Goal: Information Seeking & Learning: Check status

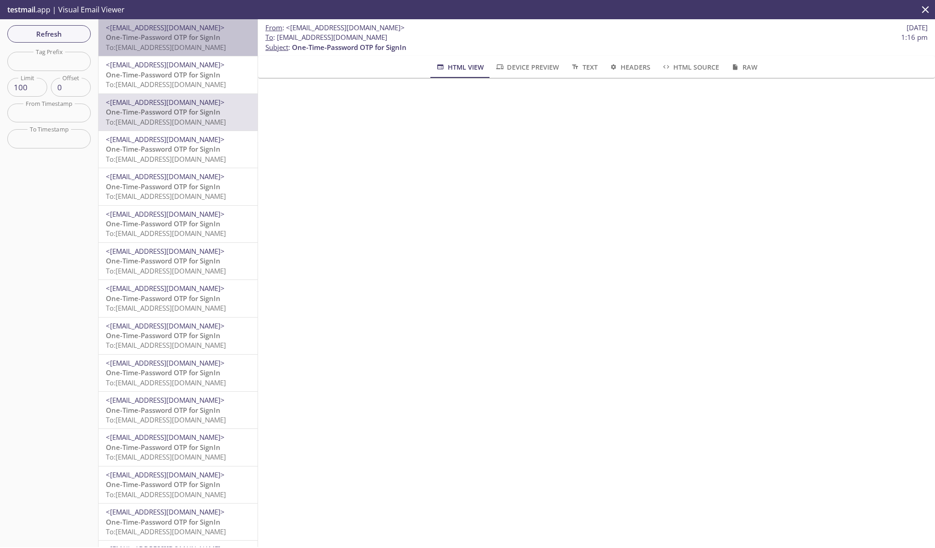
click at [171, 44] on span "To: edgeup.oprnd@inbox.testmail.app" at bounding box center [166, 47] width 120 height 9
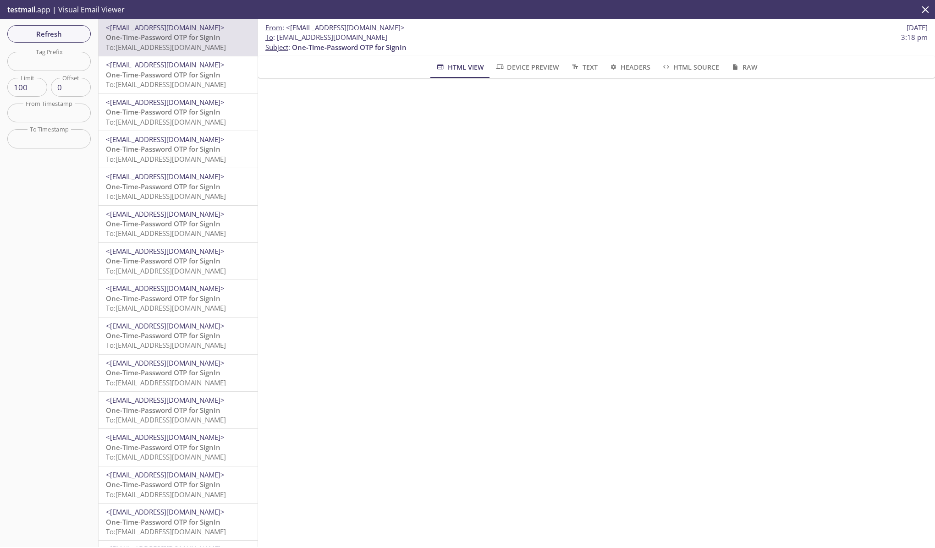
click at [760, 39] on span "To : edgeup.oprnd@inbox.testmail.app 3:18 pm" at bounding box center [596, 38] width 662 height 10
